Goal: Navigation & Orientation: Find specific page/section

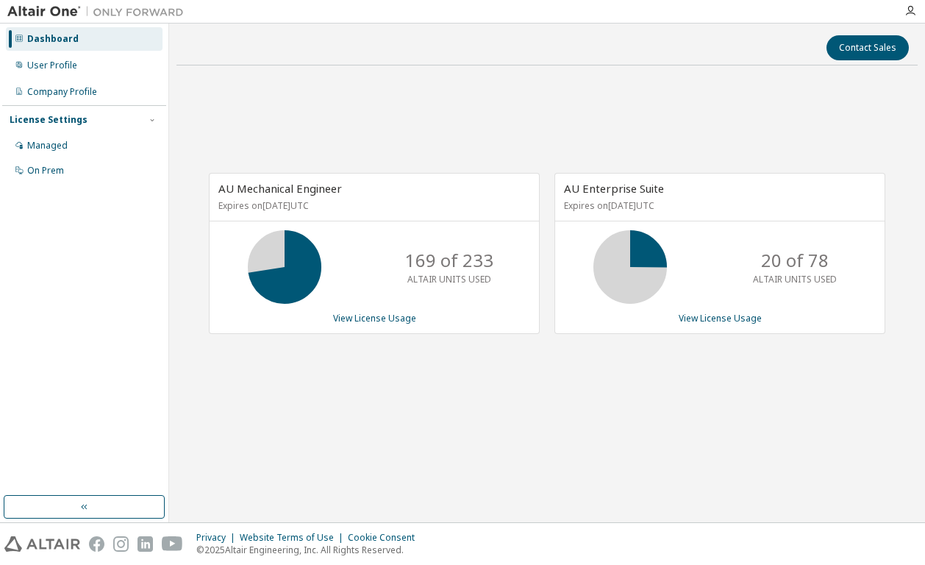
click at [353, 355] on div "AU Mechanical Engineer Expires on [DATE] UTC 169 of 233 ALTAIR UNITS USED View …" at bounding box center [546, 260] width 741 height 367
